Goal: Information Seeking & Learning: Learn about a topic

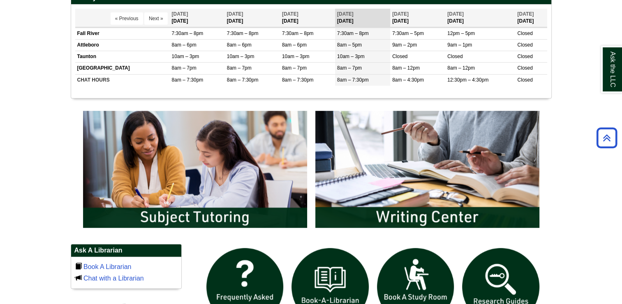
scroll to position [409, 0]
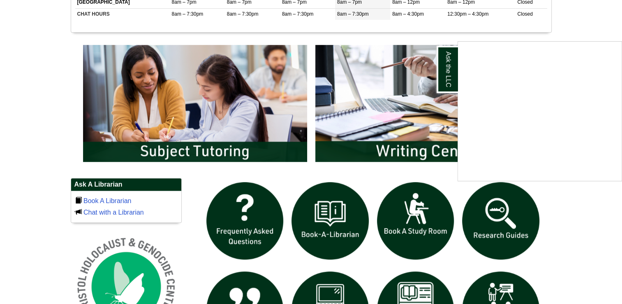
click at [262, 147] on div "Ask the LLC" at bounding box center [311, 152] width 622 height 304
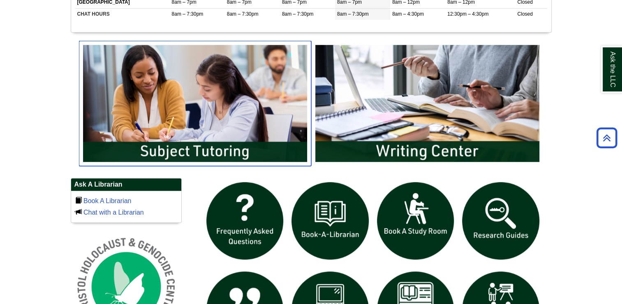
click at [237, 150] on img "slideshow" at bounding box center [195, 103] width 232 height 125
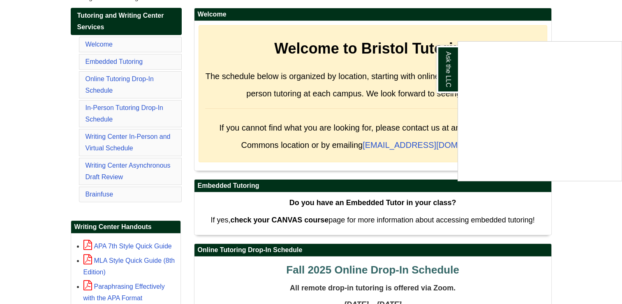
scroll to position [155, 0]
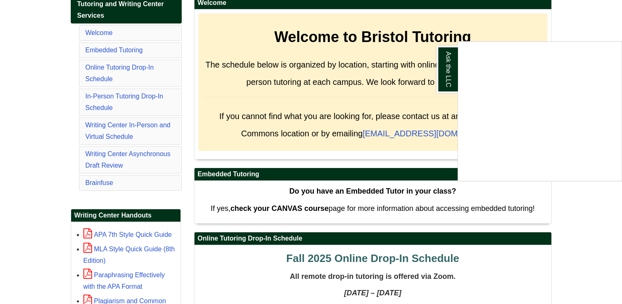
click at [399, 99] on div "Ask the LLC" at bounding box center [311, 152] width 622 height 304
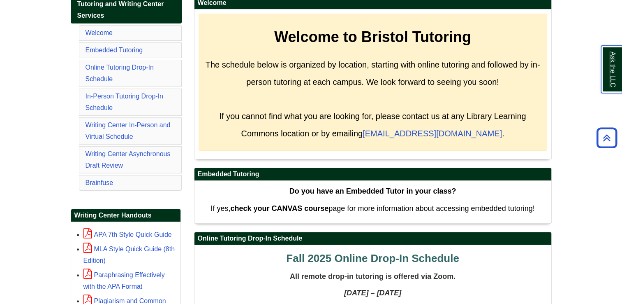
click at [605, 69] on link "Ask the LLC" at bounding box center [611, 69] width 21 height 47
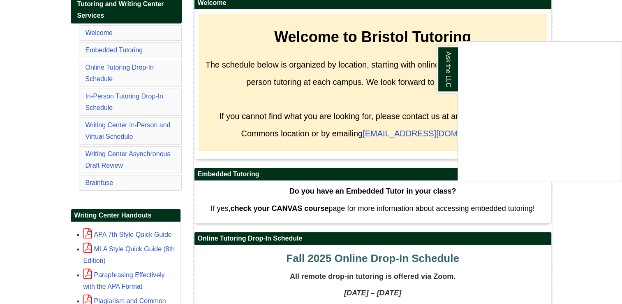
click at [406, 96] on div "Welcome to Bristol Tutoring The schedule below is organized by location, starti…" at bounding box center [373, 82] width 349 height 137
click at [443, 72] on link "Ask the LLC" at bounding box center [447, 69] width 21 height 47
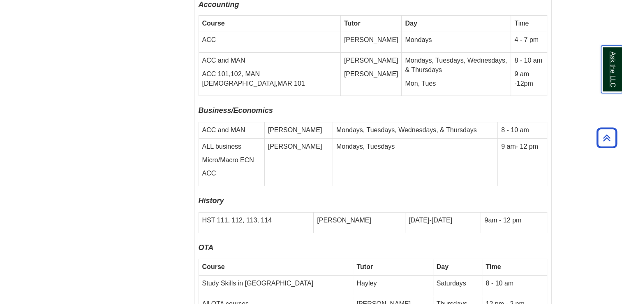
scroll to position [2864, 0]
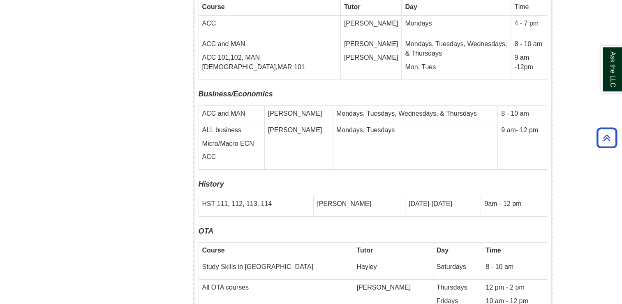
click at [405, 195] on td "[DATE]-[DATE]" at bounding box center [443, 205] width 76 height 21
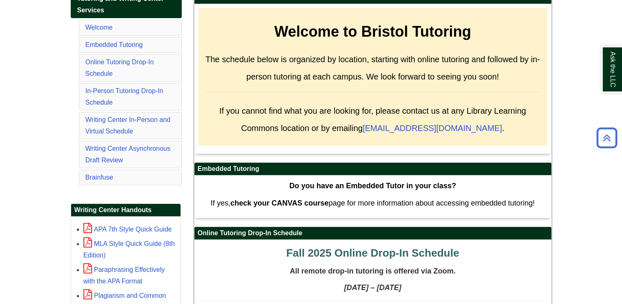
scroll to position [114, 0]
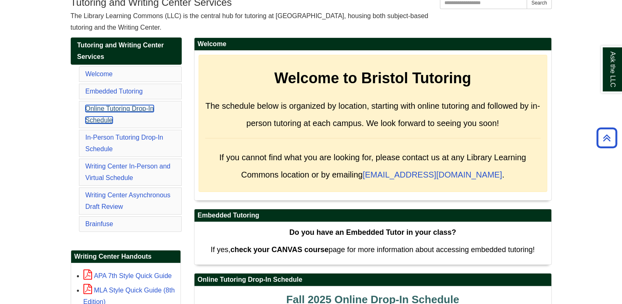
click at [127, 111] on link "Online Tutoring Drop-In Schedule" at bounding box center [120, 114] width 68 height 19
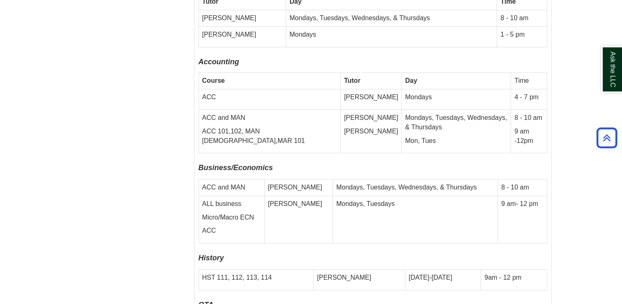
scroll to position [2784, 0]
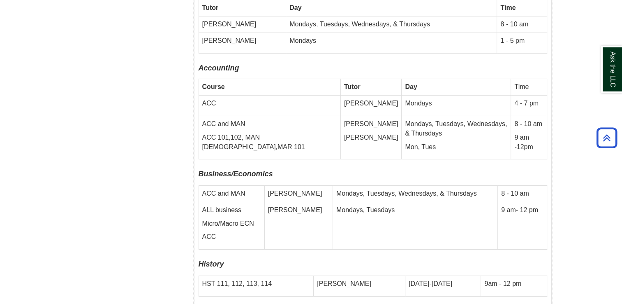
click at [351, 275] on td "[PERSON_NAME]" at bounding box center [360, 285] width 92 height 21
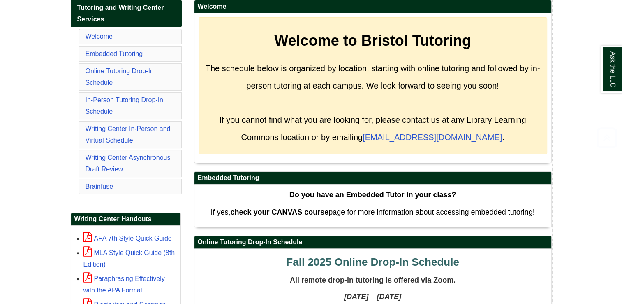
scroll to position [145, 0]
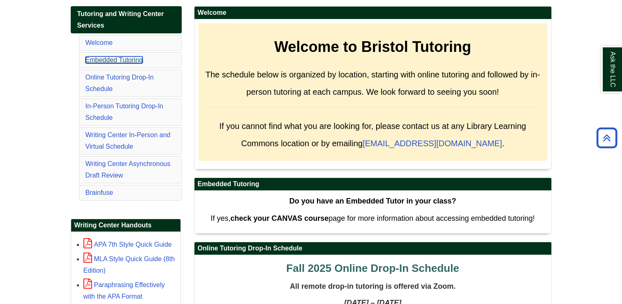
click at [108, 58] on link "Embedded Tutoring" at bounding box center [115, 59] width 58 height 7
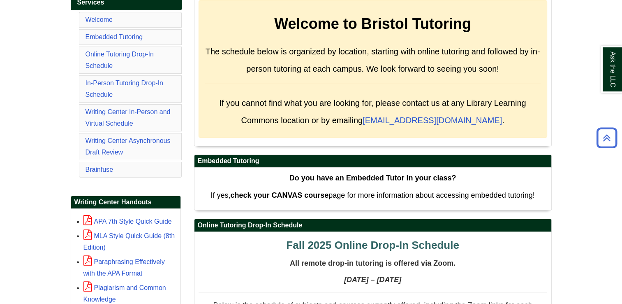
scroll to position [162, 0]
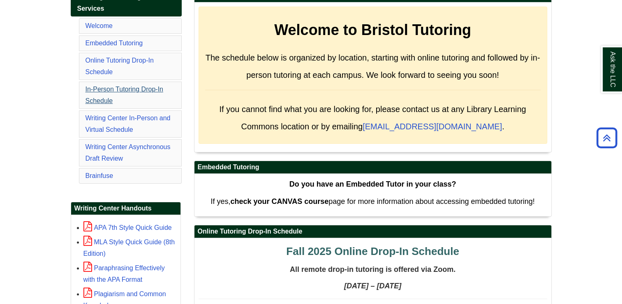
click at [117, 91] on li "In-Person Tutoring Drop-In Schedule" at bounding box center [130, 94] width 103 height 27
click at [121, 88] on link "In-Person Tutoring Drop-In Schedule" at bounding box center [125, 95] width 78 height 19
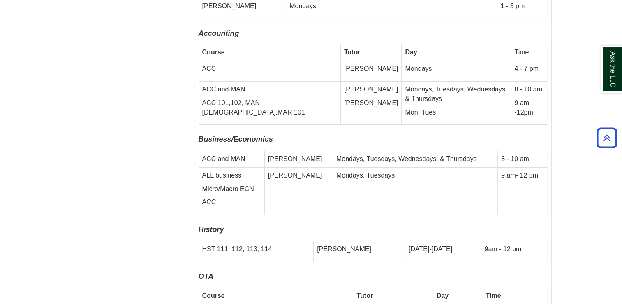
scroll to position [2820, 0]
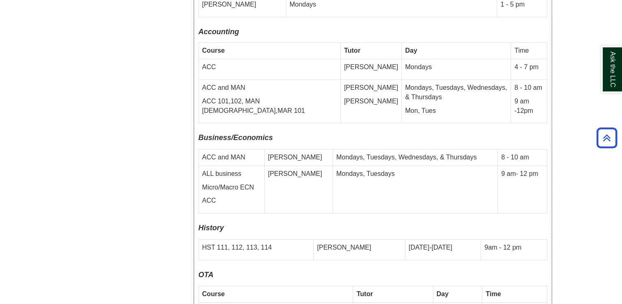
click at [314, 239] on td "HST 111, 112, 113, 114" at bounding box center [256, 249] width 115 height 21
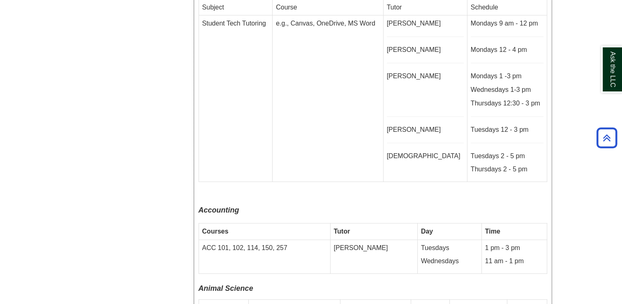
scroll to position [1818, 0]
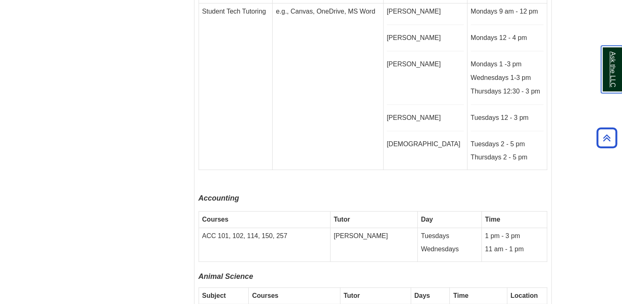
click at [613, 79] on link "Ask the LLC" at bounding box center [611, 69] width 21 height 47
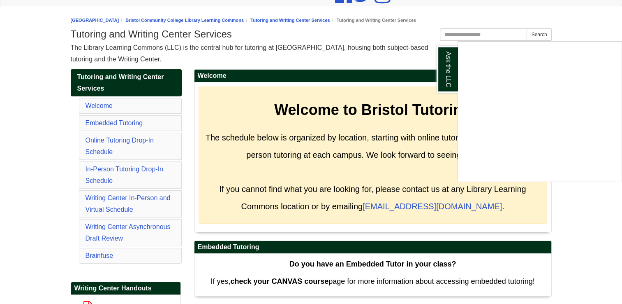
scroll to position [87, 0]
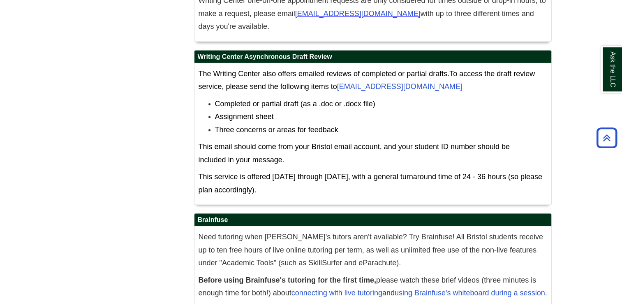
scroll to position [4752, 0]
